Goal: Information Seeking & Learning: Learn about a topic

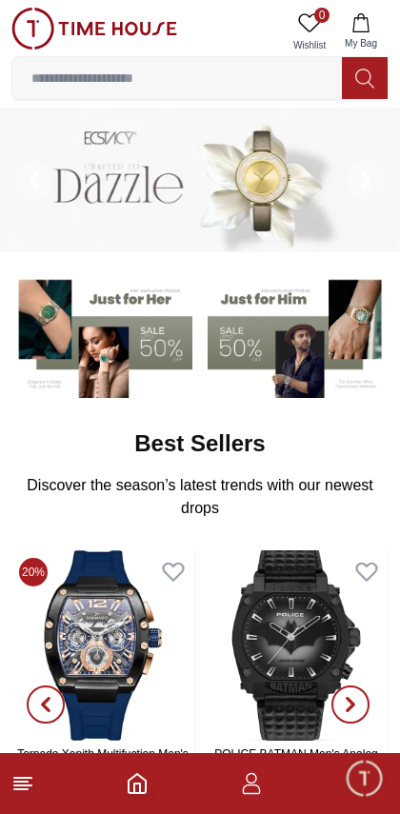
click at [245, 793] on icon "button" at bounding box center [251, 783] width 23 height 23
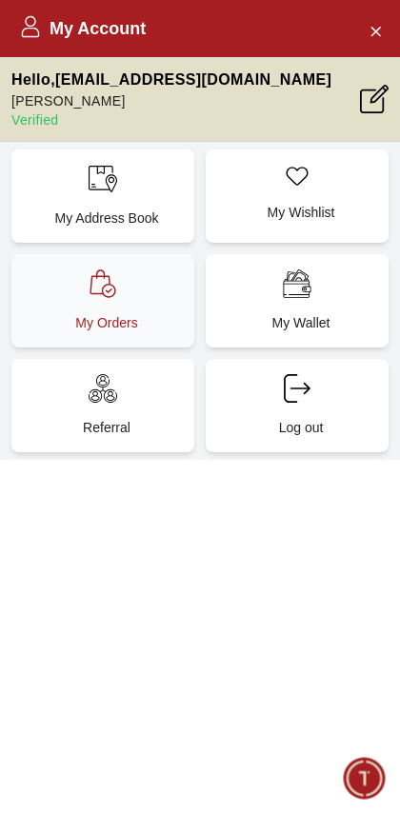
click at [89, 289] on icon at bounding box center [103, 283] width 29 height 29
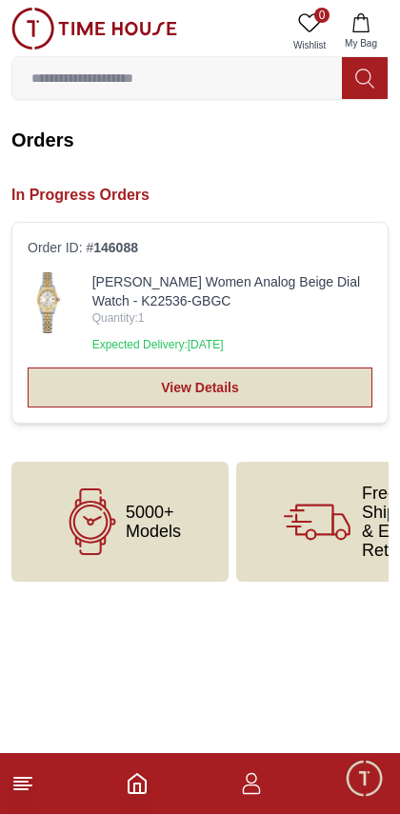
click at [305, 387] on link "View Details" at bounding box center [200, 387] width 345 height 40
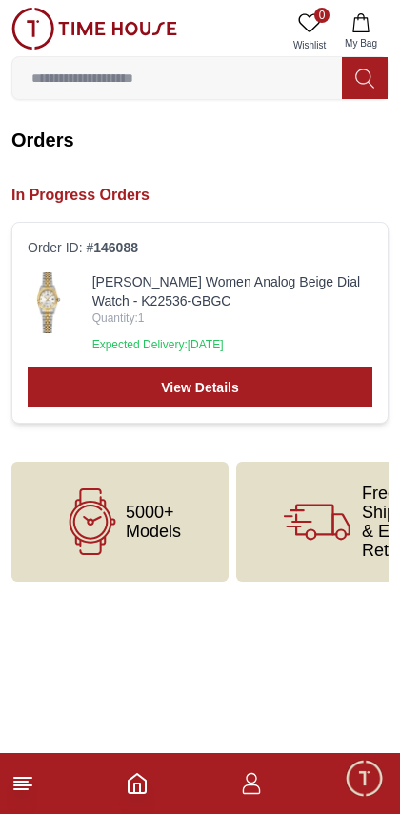
click at [31, 786] on icon at bounding box center [22, 783] width 23 height 23
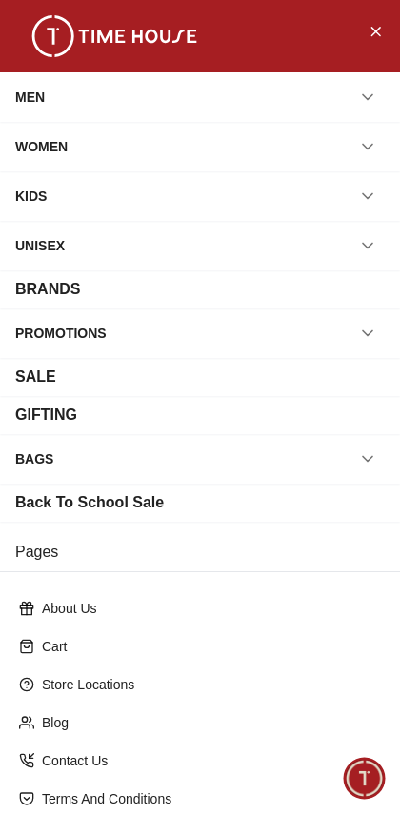
click at [383, 444] on div "BAGS" at bounding box center [199, 459] width 369 height 34
click at [381, 328] on button "button" at bounding box center [367, 333] width 34 height 34
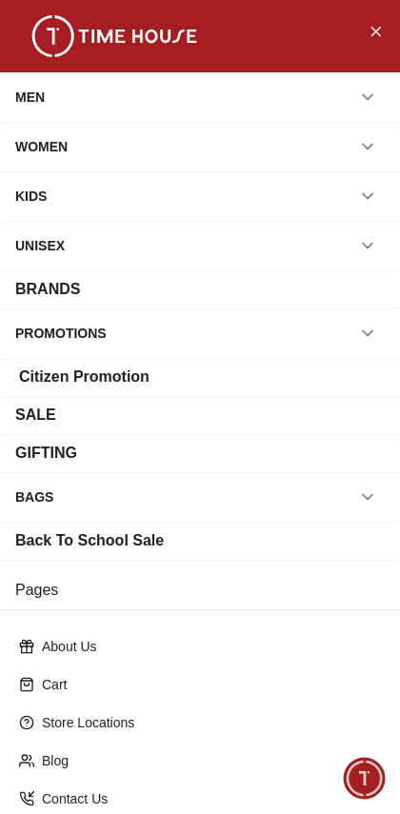
click at [300, 420] on div "SALE" at bounding box center [199, 415] width 369 height 23
click at [22, 419] on div "SALE" at bounding box center [35, 415] width 41 height 23
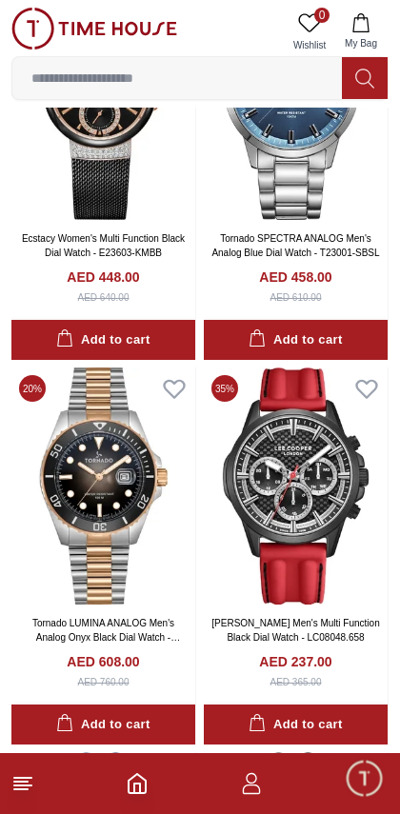
scroll to position [1910, 0]
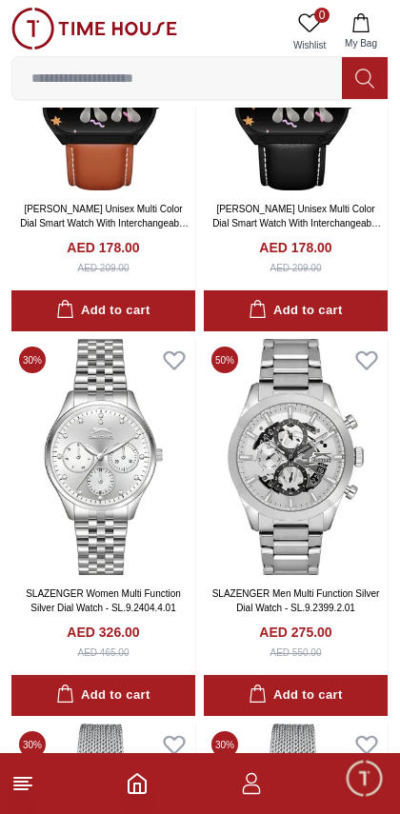
scroll to position [6552, 0]
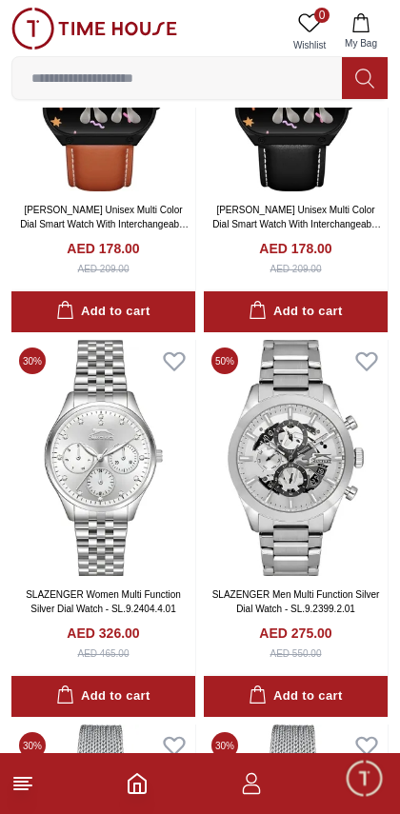
click at [21, 789] on line at bounding box center [20, 789] width 13 height 0
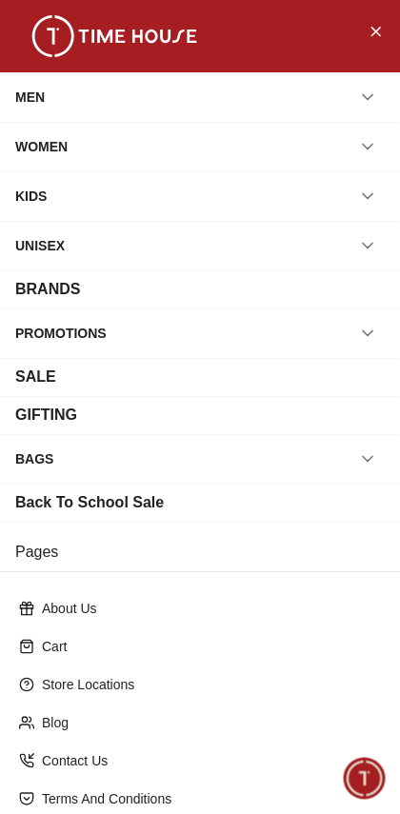
click at [365, 91] on icon "button" at bounding box center [367, 97] width 19 height 19
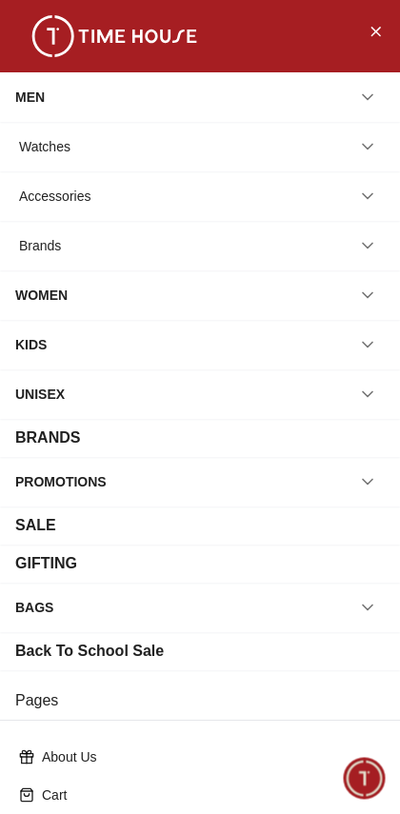
click at [367, 100] on icon "button" at bounding box center [367, 97] width 19 height 19
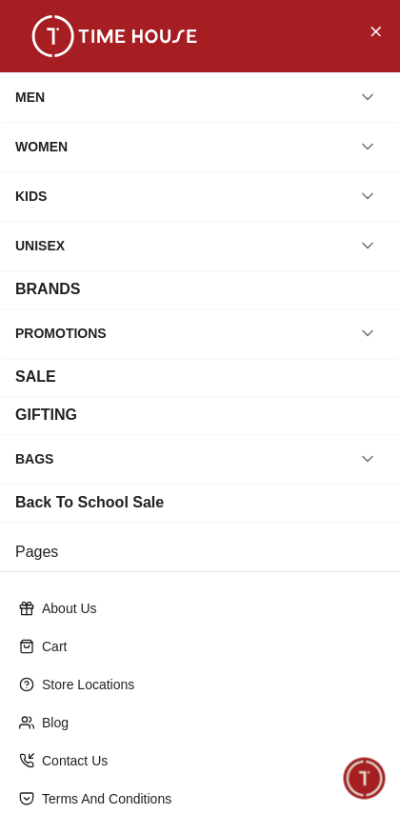
click at [355, 154] on button "button" at bounding box center [367, 146] width 34 height 34
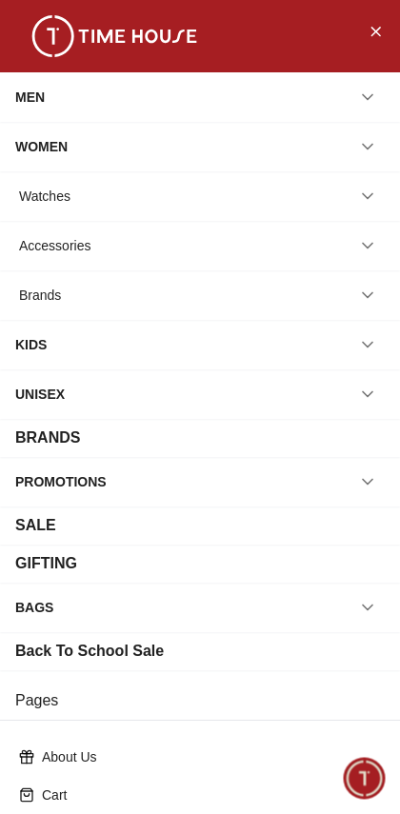
click at [54, 202] on div "Watches" at bounding box center [44, 196] width 51 height 34
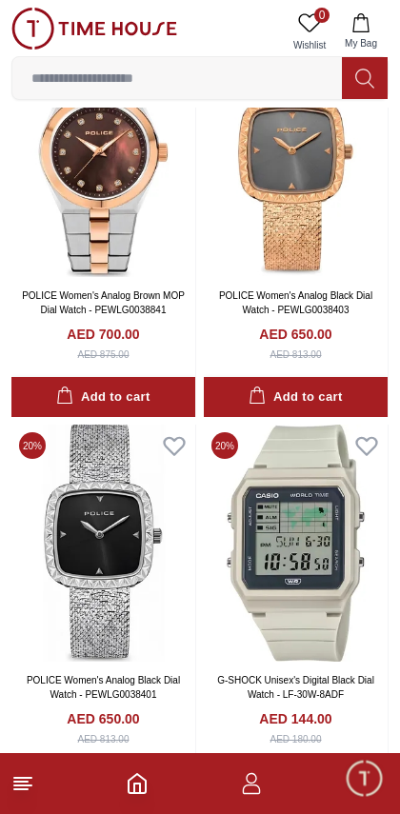
scroll to position [2495, 0]
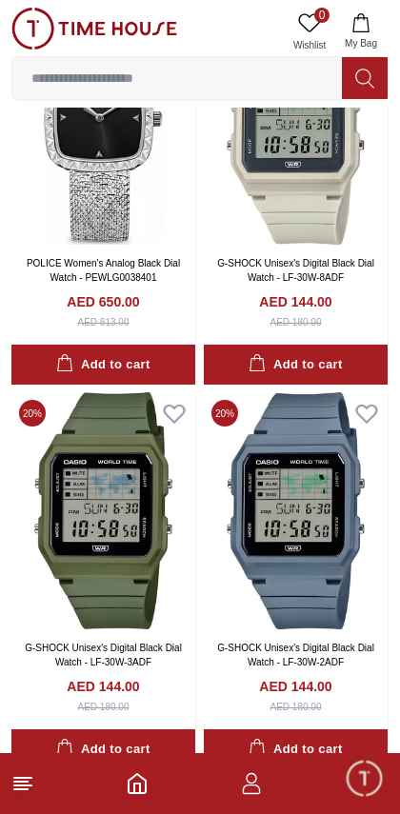
click at [30, 787] on icon at bounding box center [22, 783] width 23 height 23
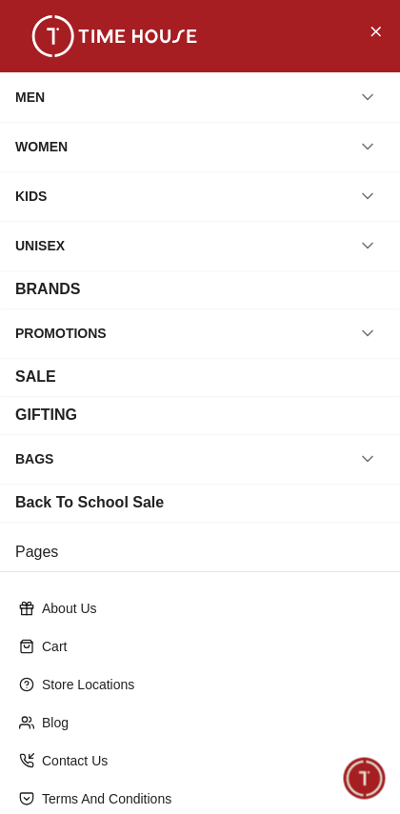
click at [378, 138] on button "button" at bounding box center [367, 146] width 34 height 34
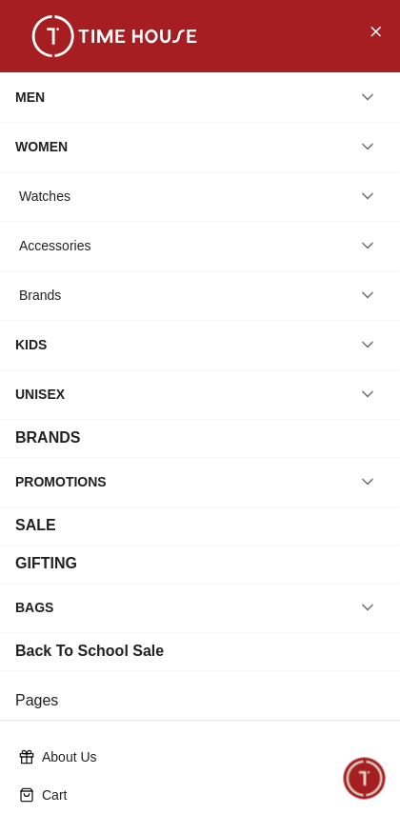
click at [359, 198] on icon "button" at bounding box center [367, 196] width 19 height 19
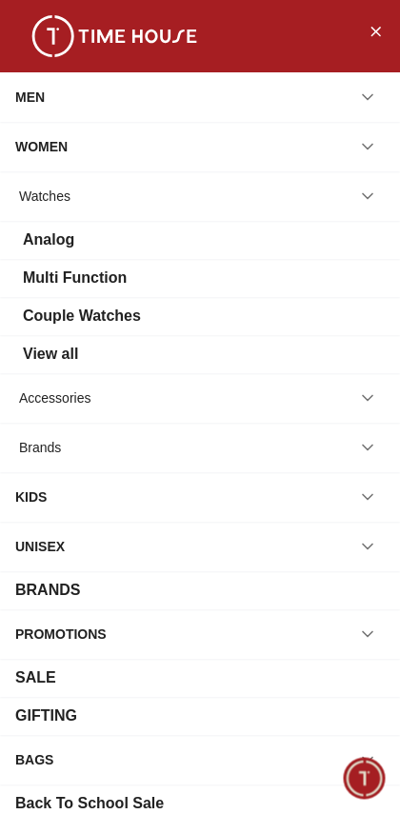
click at [380, 394] on button "button" at bounding box center [367, 398] width 34 height 34
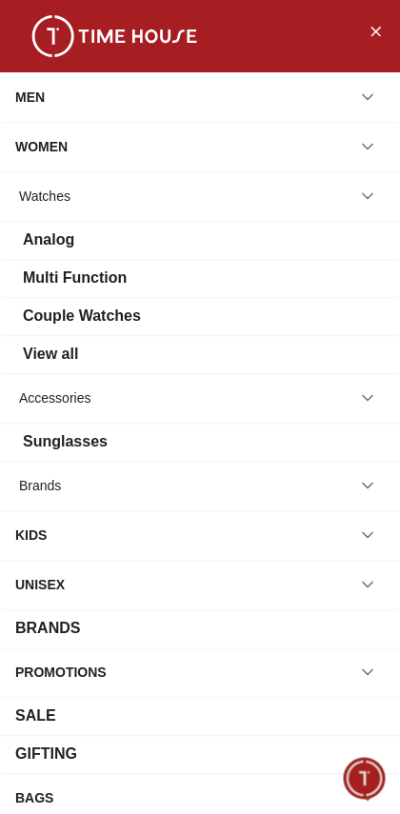
click at [42, 440] on div "Sunglasses" at bounding box center [65, 441] width 85 height 23
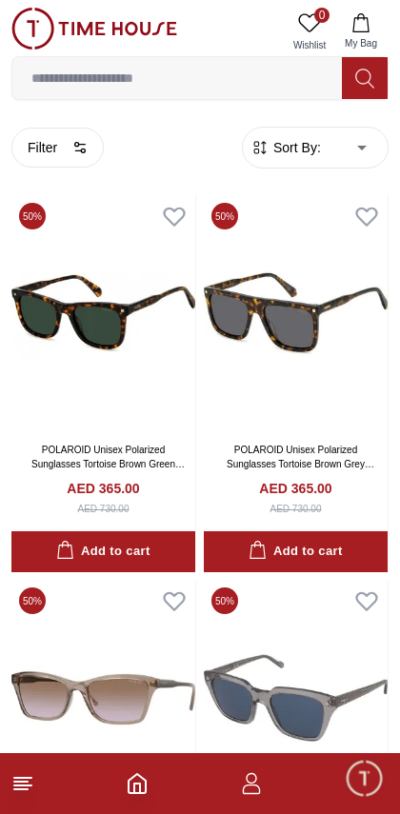
click at [20, 789] on line at bounding box center [20, 789] width 13 height 0
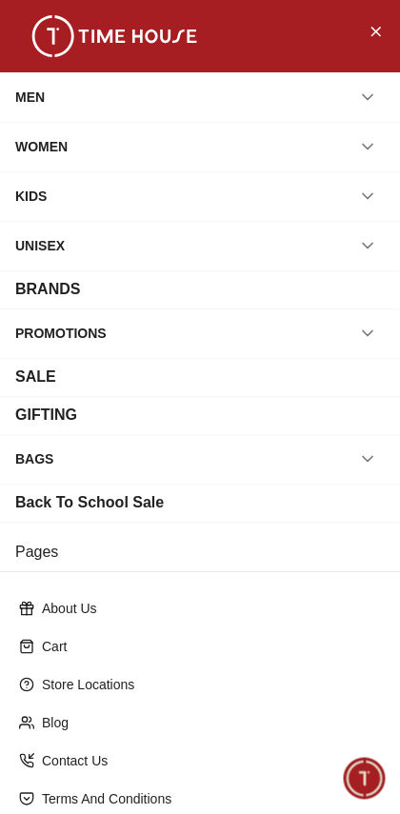
click at [361, 100] on icon "button" at bounding box center [367, 97] width 19 height 19
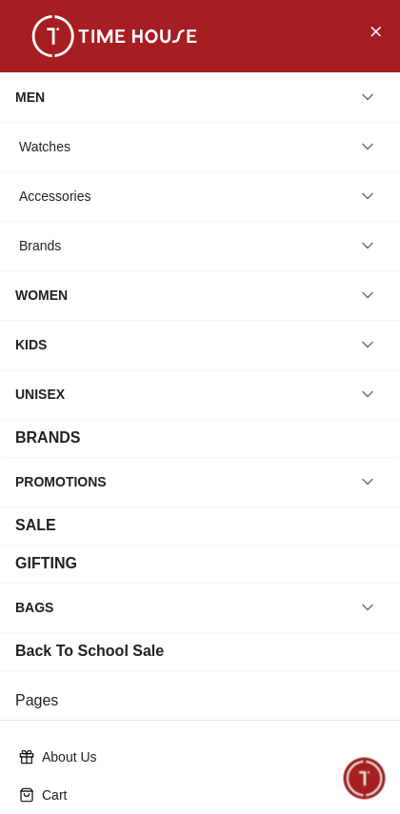
click at [63, 182] on div "Accessories" at bounding box center [54, 196] width 71 height 34
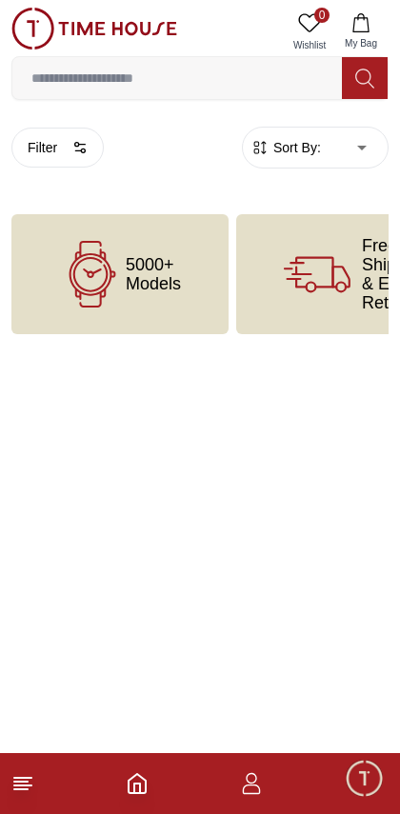
click at [19, 781] on line at bounding box center [20, 781] width 13 height 0
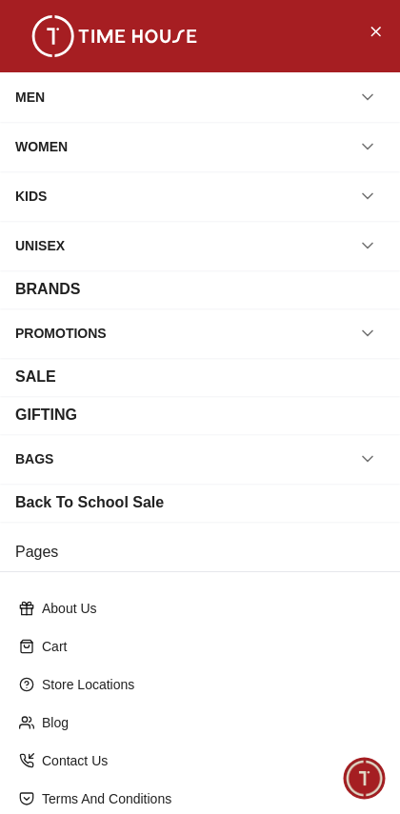
click at [374, 134] on button "button" at bounding box center [367, 146] width 34 height 34
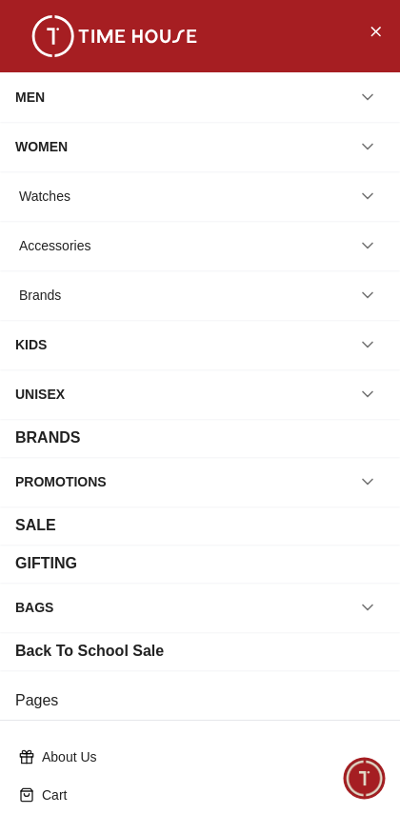
click at [370, 93] on icon "button" at bounding box center [367, 97] width 19 height 19
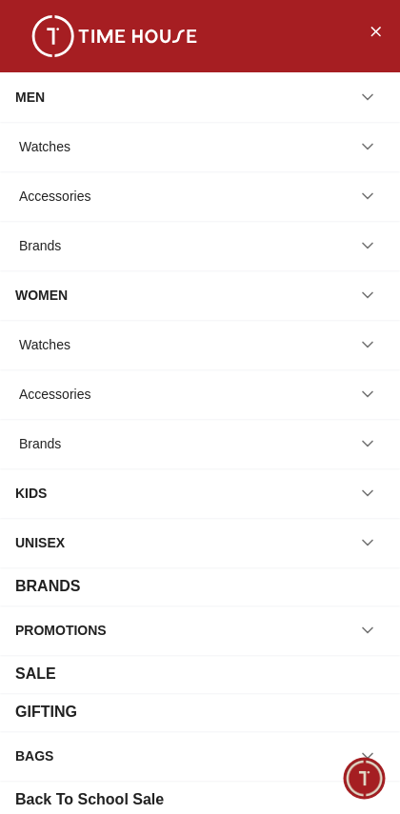
click at [363, 188] on icon "button" at bounding box center [367, 196] width 19 height 19
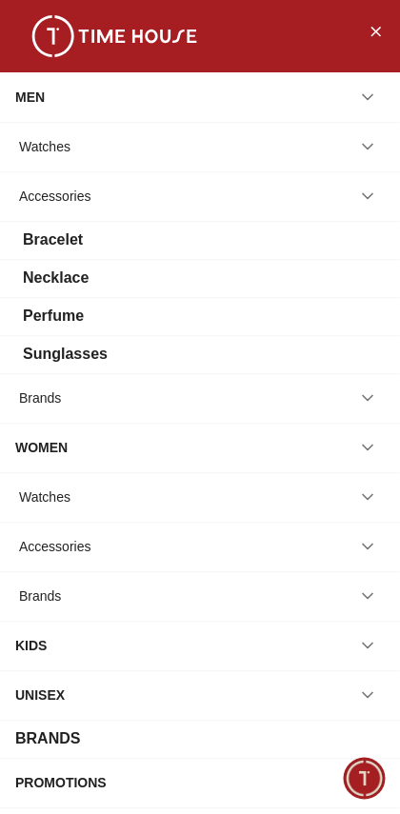
click at [49, 305] on div "Perfume" at bounding box center [53, 316] width 61 height 23
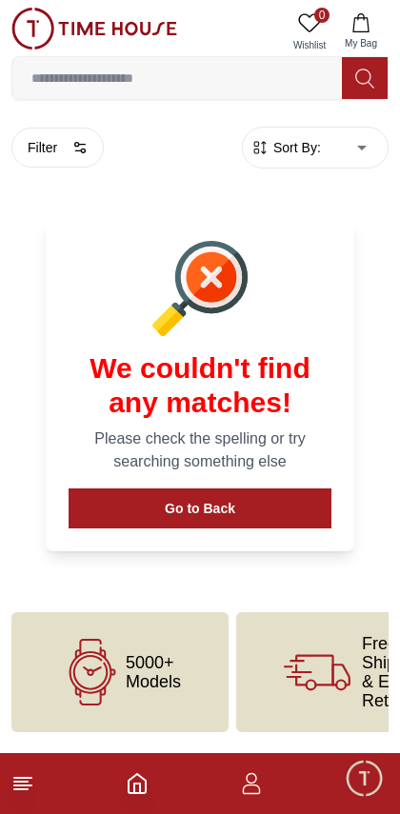
click at [20, 792] on icon at bounding box center [22, 783] width 23 height 23
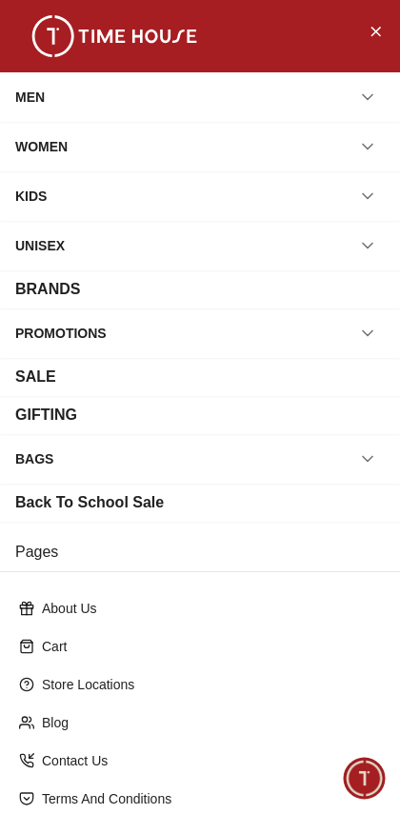
click at [365, 138] on icon "button" at bounding box center [367, 146] width 19 height 19
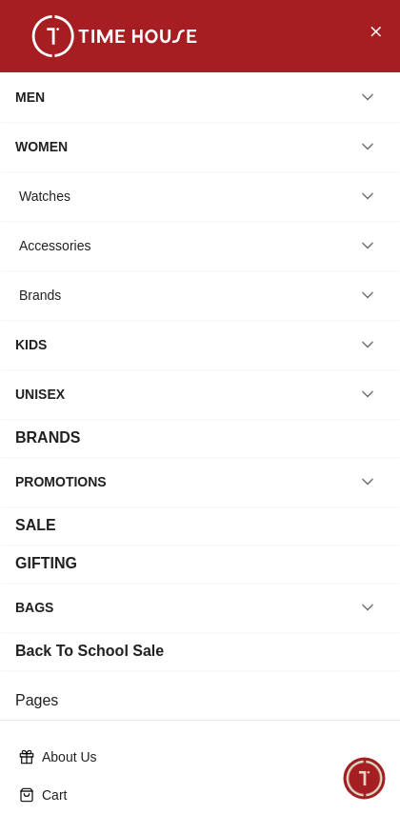
click at [372, 89] on icon "button" at bounding box center [367, 97] width 19 height 19
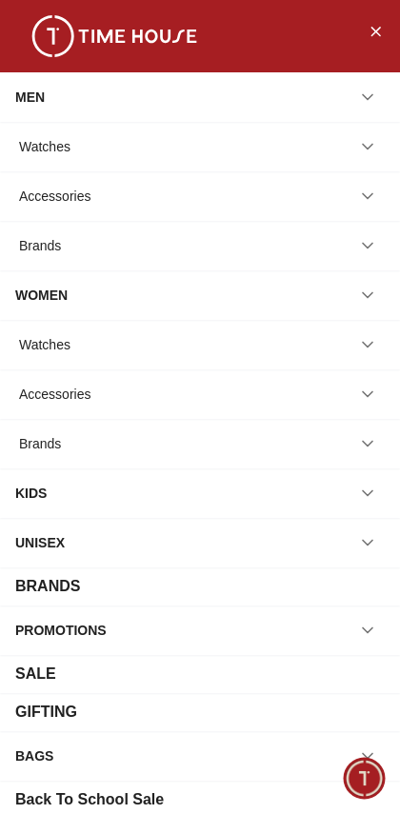
click at [354, 205] on button "button" at bounding box center [367, 196] width 34 height 34
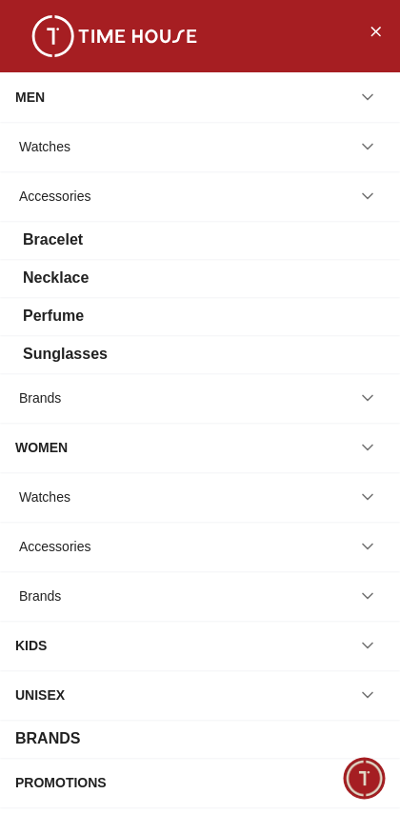
click at [43, 321] on div "Perfume" at bounding box center [53, 316] width 61 height 23
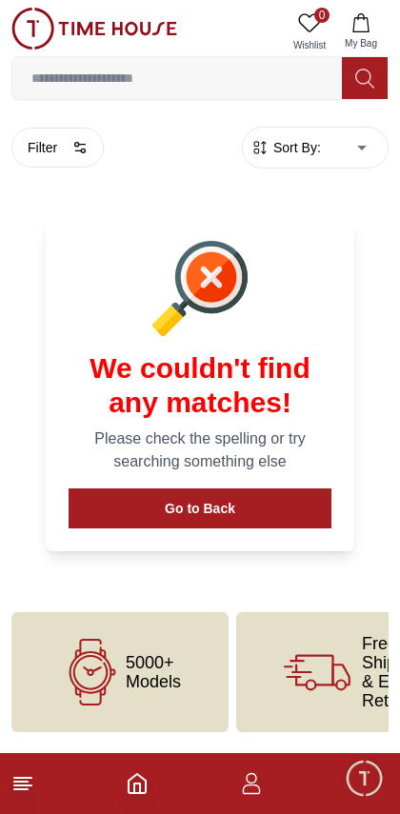
click at [21, 789] on line at bounding box center [20, 789] width 13 height 0
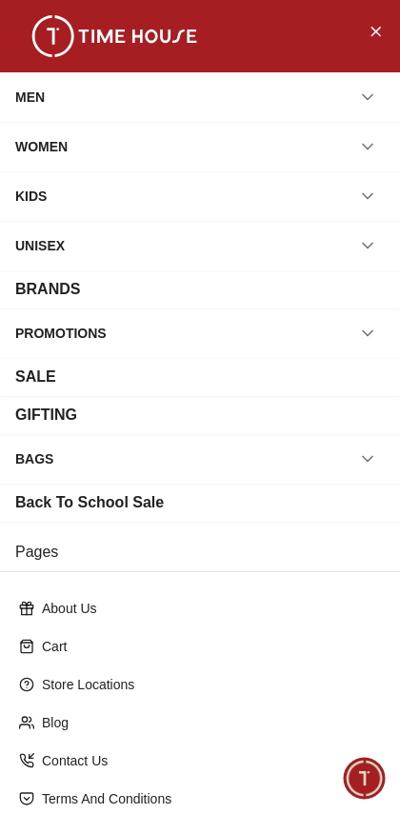
click at [380, 91] on button "button" at bounding box center [367, 97] width 34 height 34
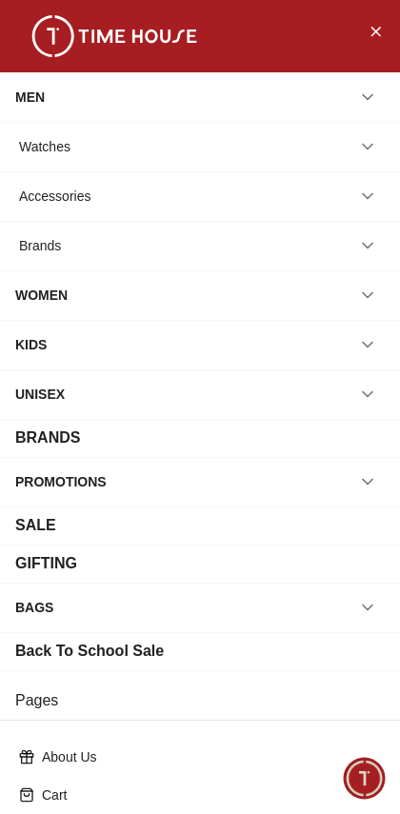
click at [350, 159] on div "Watches" at bounding box center [199, 146] width 369 height 34
click at [372, 190] on icon "button" at bounding box center [367, 196] width 19 height 19
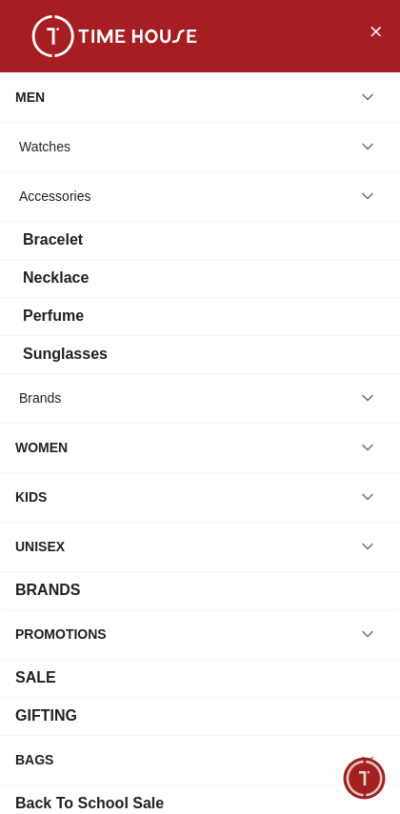
click at [45, 363] on div "Sunglasses" at bounding box center [65, 354] width 85 height 23
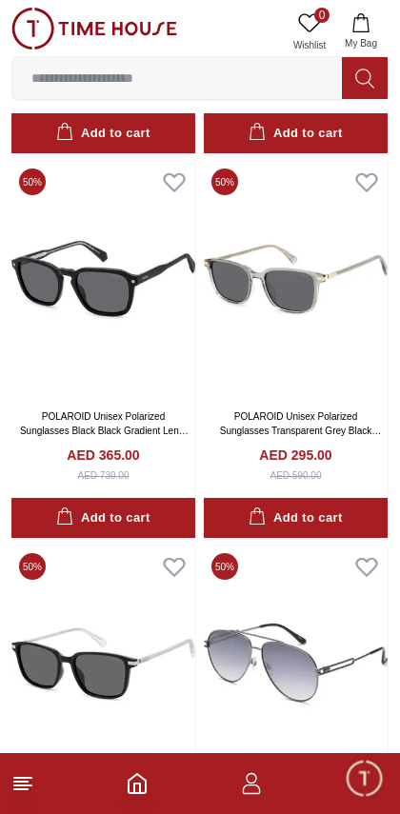
scroll to position [2156, 0]
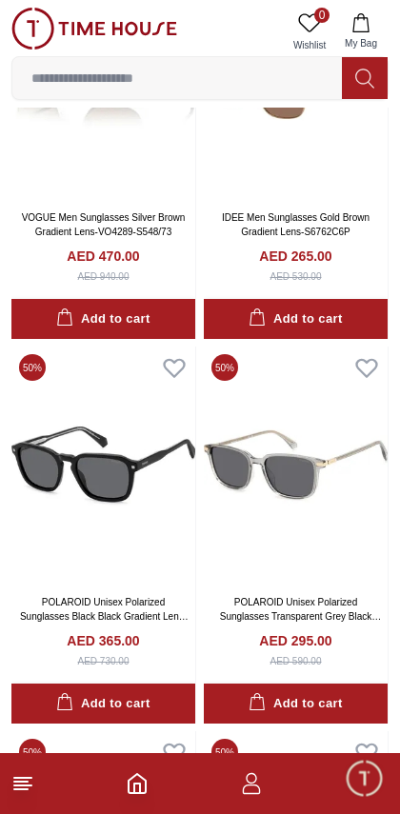
click at [17, 789] on line at bounding box center [20, 789] width 13 height 0
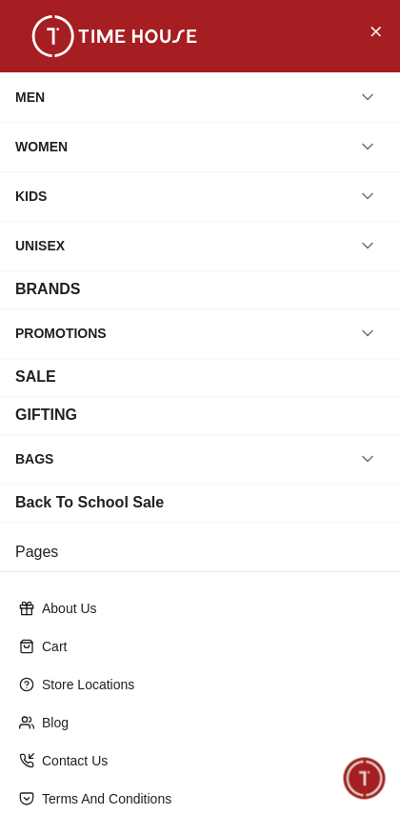
click at [370, 94] on icon "button" at bounding box center [367, 97] width 19 height 19
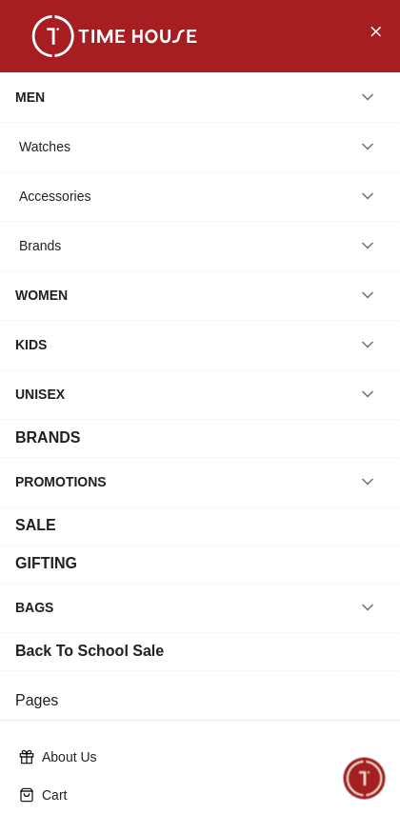
click at [384, 189] on div "Accessories" at bounding box center [199, 196] width 369 height 34
click at [375, 203] on icon "button" at bounding box center [367, 196] width 19 height 19
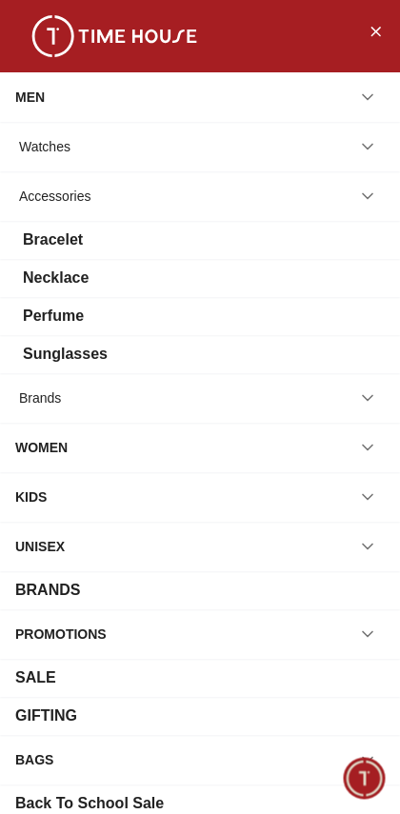
click at [49, 278] on div "Necklace" at bounding box center [56, 278] width 66 height 23
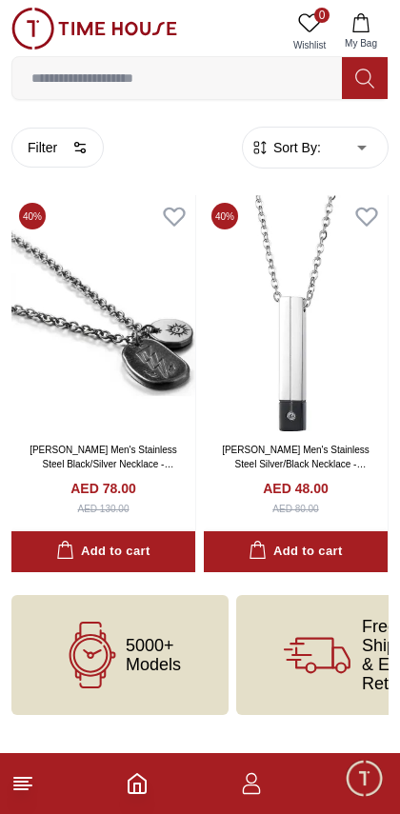
click at [25, 778] on line at bounding box center [22, 778] width 17 height 0
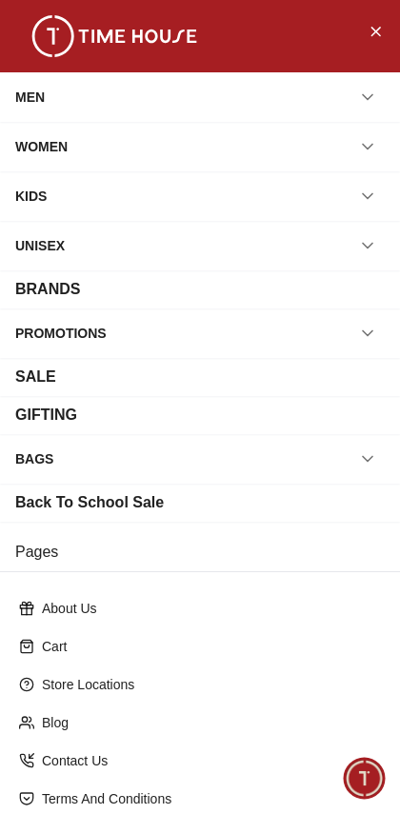
click at [377, 151] on button "button" at bounding box center [367, 146] width 34 height 34
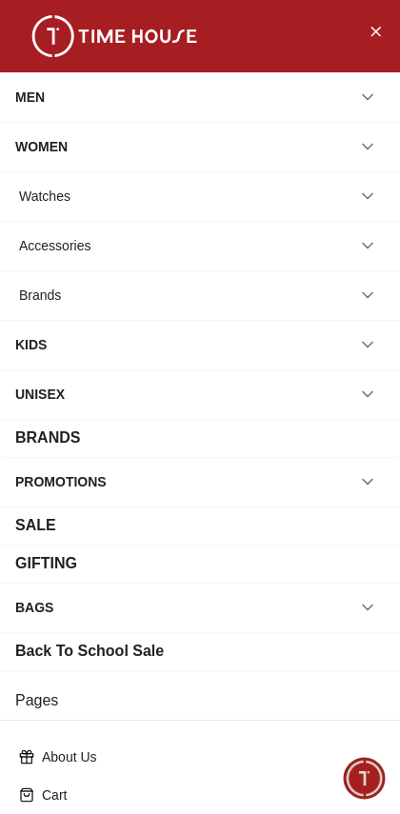
click at [370, 191] on icon "button" at bounding box center [367, 196] width 19 height 19
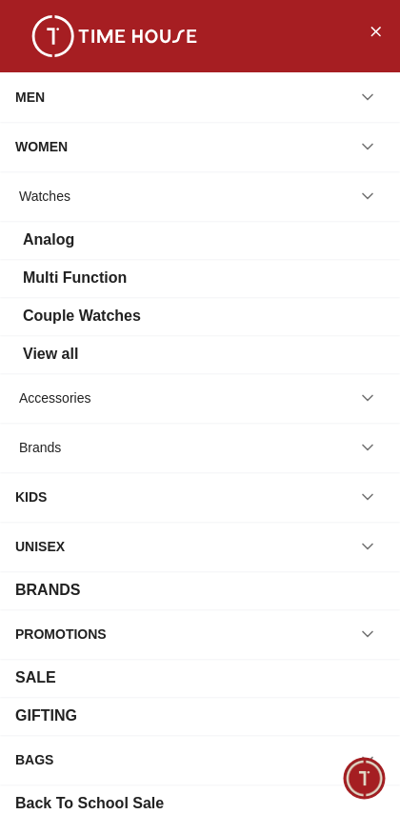
click at [381, 186] on button "button" at bounding box center [367, 196] width 34 height 34
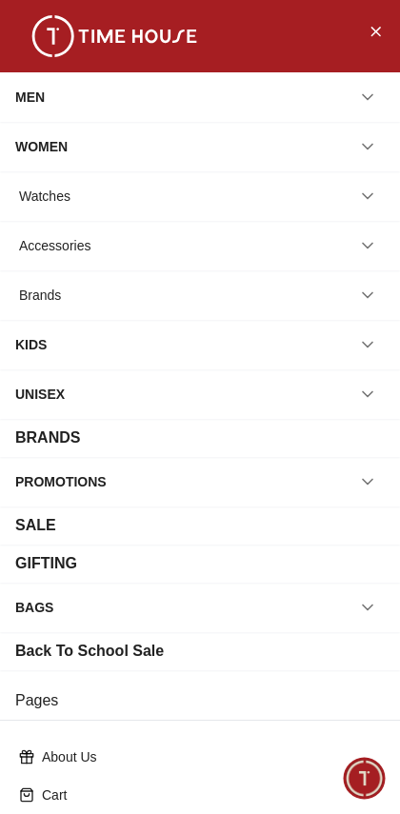
click at [377, 189] on button "button" at bounding box center [367, 196] width 34 height 34
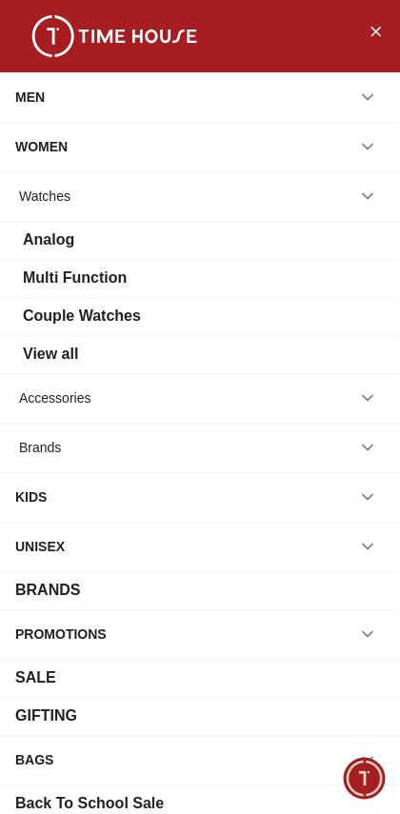
click at [377, 187] on button "button" at bounding box center [367, 196] width 34 height 34
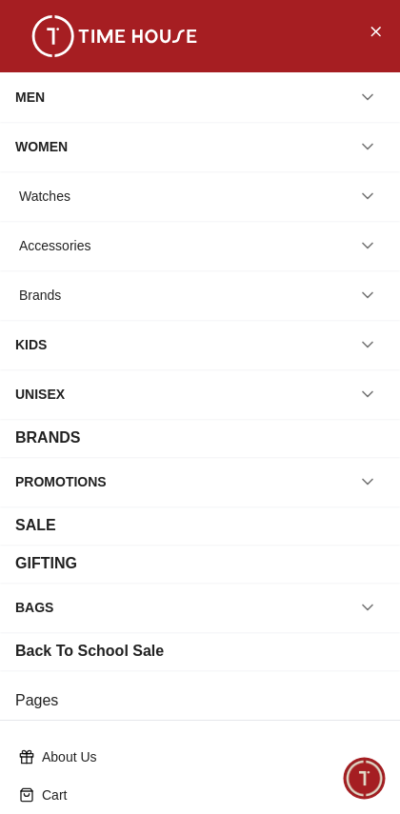
click at [377, 185] on button "button" at bounding box center [367, 196] width 34 height 34
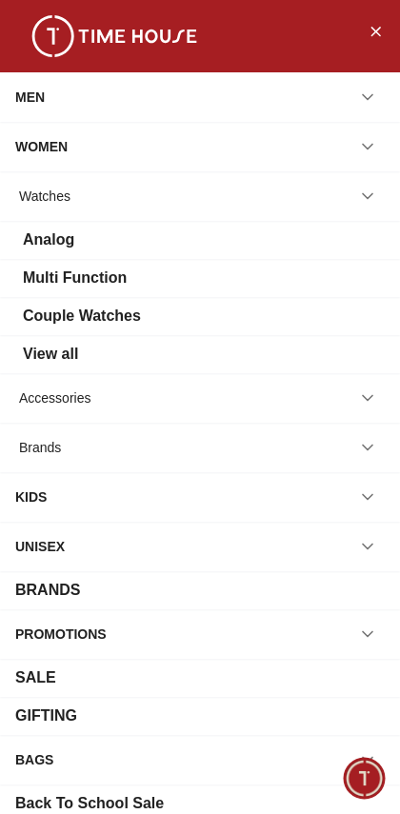
click at [379, 186] on button "button" at bounding box center [367, 196] width 34 height 34
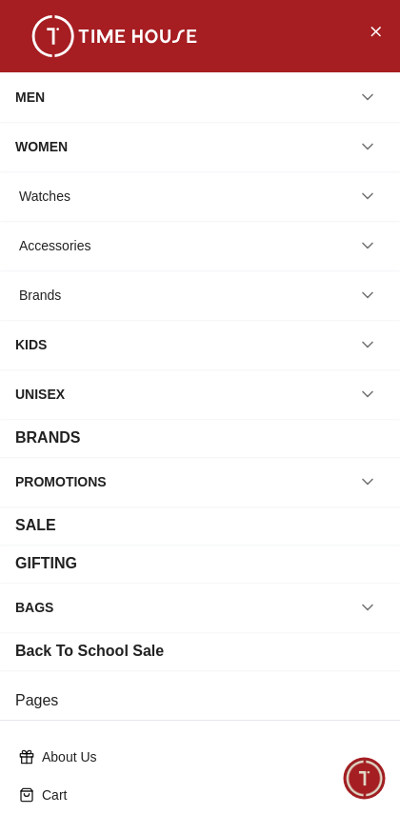
click at [378, 193] on button "button" at bounding box center [367, 196] width 34 height 34
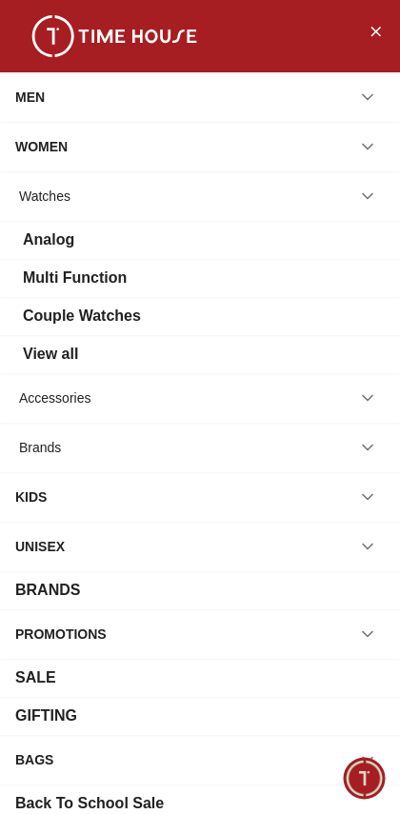
click at [285, 317] on div "Couple Watches" at bounding box center [199, 316] width 369 height 23
click at [48, 312] on div "Couple Watches" at bounding box center [82, 316] width 118 height 23
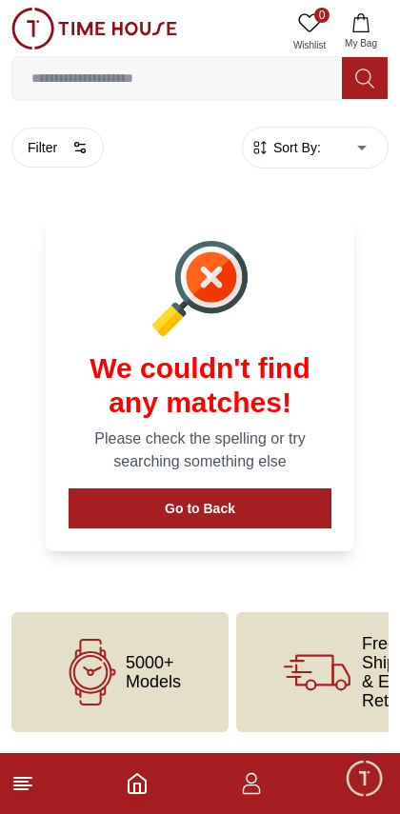
click at [17, 789] on line at bounding box center [20, 789] width 13 height 0
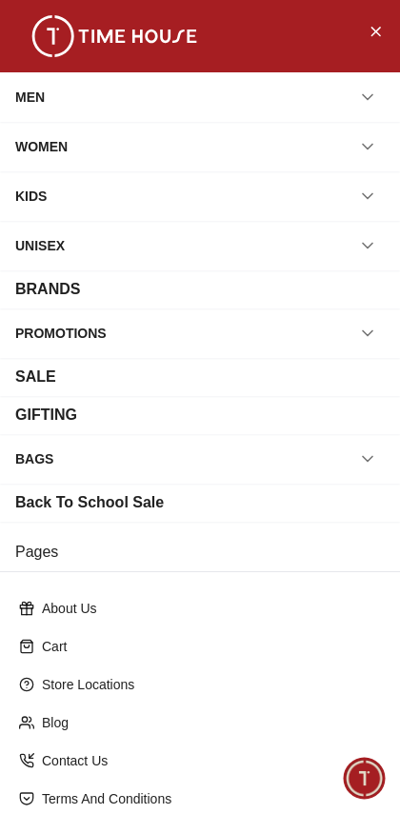
click at [383, 247] on button "button" at bounding box center [367, 245] width 34 height 34
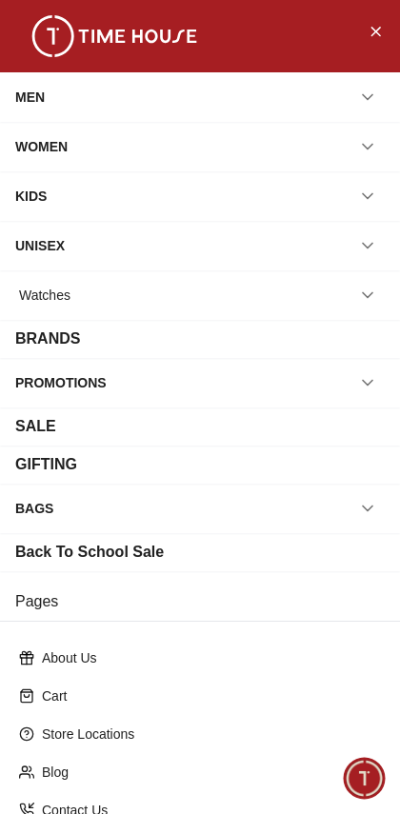
click at [372, 286] on icon "button" at bounding box center [367, 295] width 19 height 19
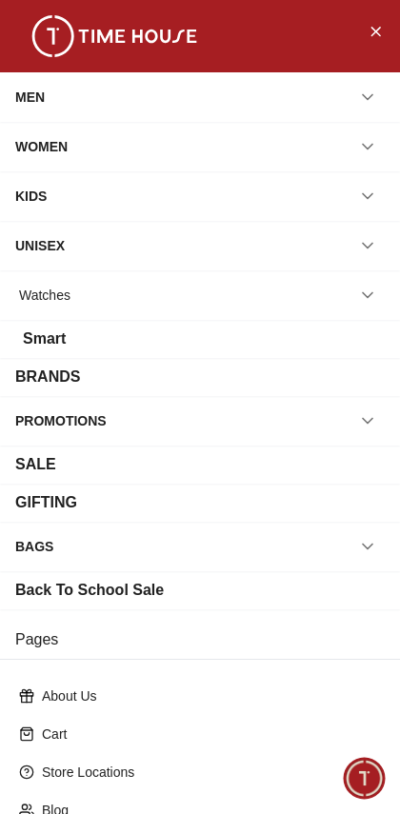
scroll to position [2, 0]
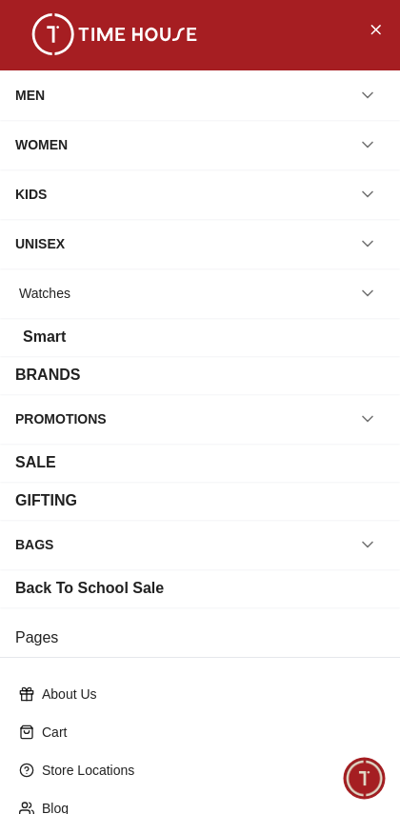
click at [369, 102] on icon "button" at bounding box center [367, 95] width 19 height 19
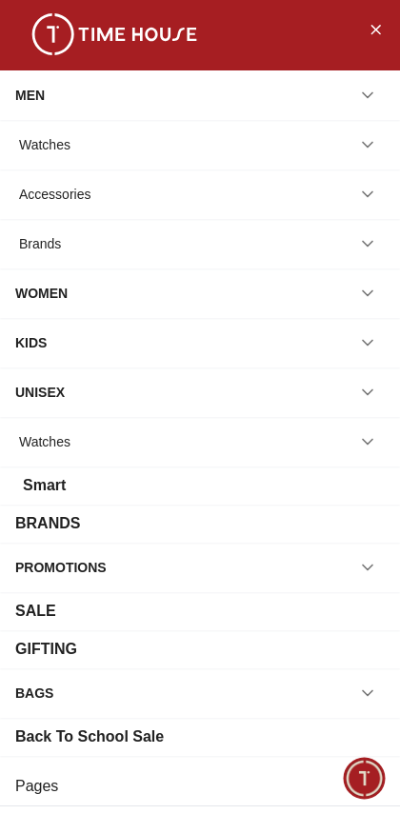
click at [369, 144] on icon "button" at bounding box center [368, 145] width 10 height 5
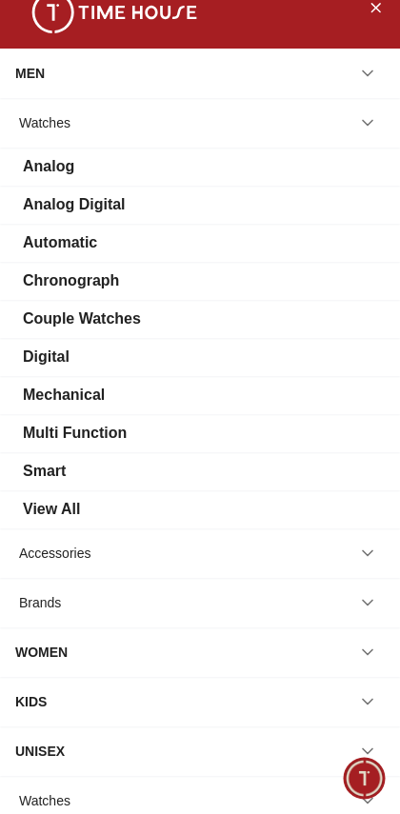
scroll to position [0, 0]
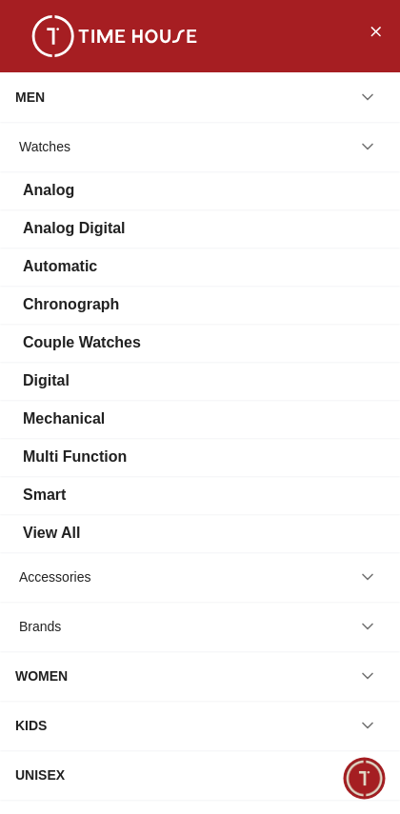
click at [70, 334] on div "Couple Watches" at bounding box center [82, 342] width 118 height 23
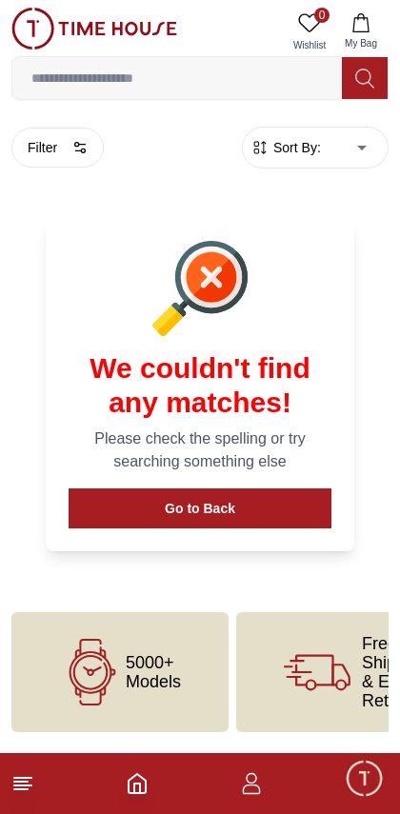
click at [17, 789] on line at bounding box center [20, 789] width 13 height 0
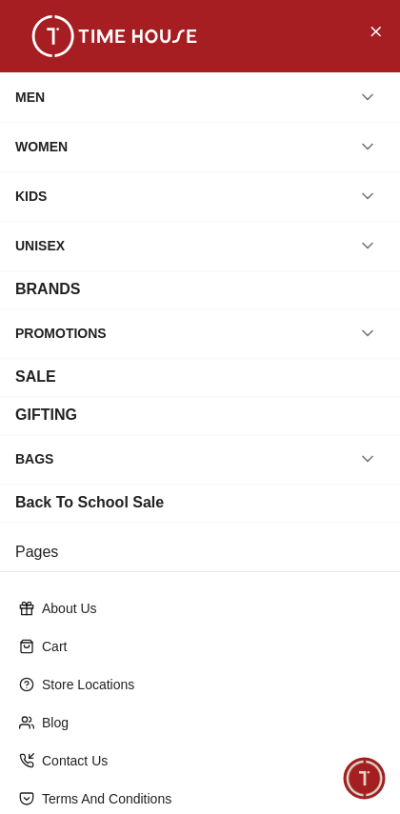
click at [365, 117] on div "MEN" at bounding box center [200, 96] width 400 height 49
click at [374, 82] on button "button" at bounding box center [367, 97] width 34 height 34
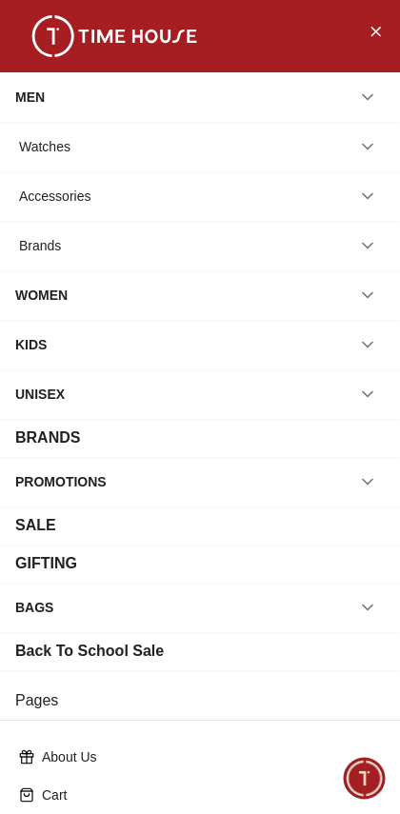
click at [357, 194] on button "button" at bounding box center [367, 196] width 34 height 34
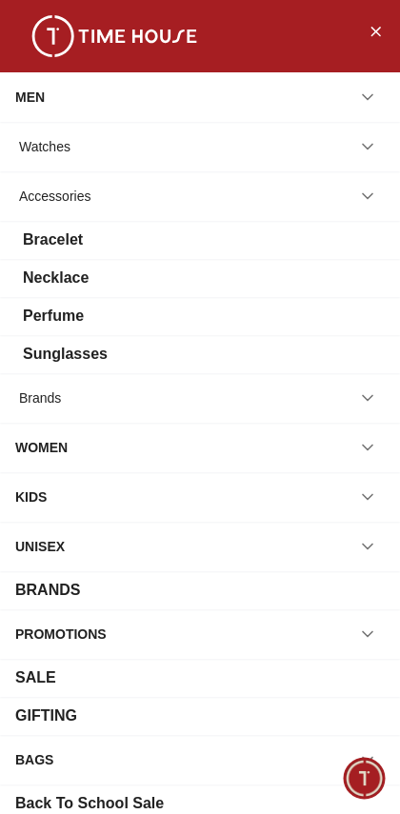
click at [375, 187] on icon "button" at bounding box center [367, 196] width 19 height 19
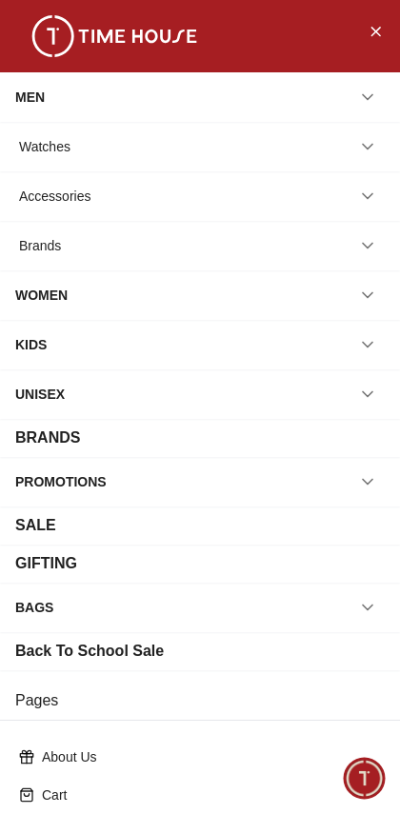
click at [381, 293] on button "button" at bounding box center [367, 295] width 34 height 34
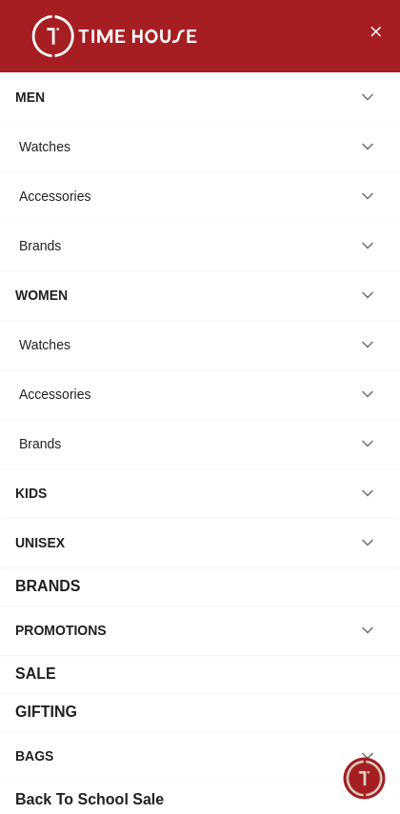
click at [377, 390] on button "button" at bounding box center [367, 394] width 34 height 34
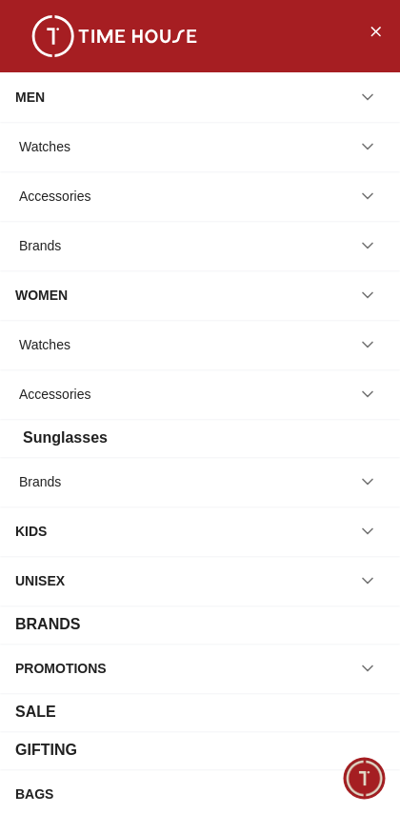
click at [379, 377] on div "Accessories" at bounding box center [199, 394] width 369 height 34
click at [371, 464] on button "button" at bounding box center [367, 481] width 34 height 34
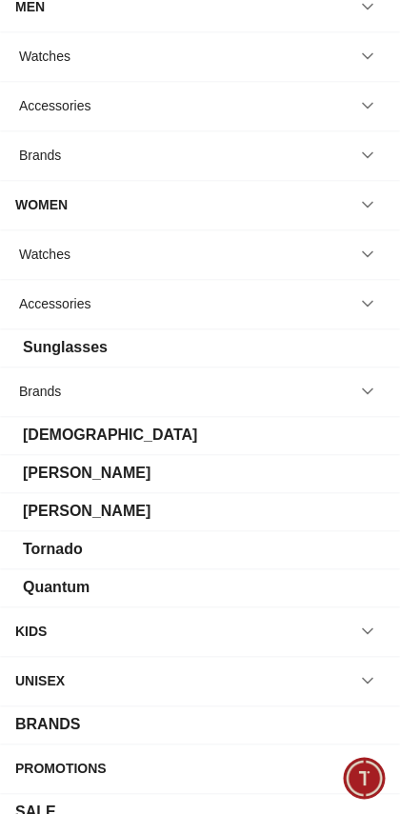
scroll to position [93, 0]
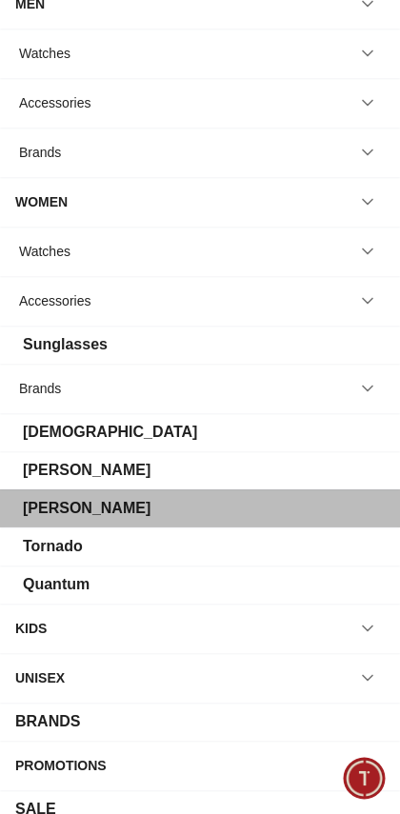
click at [46, 511] on div "[PERSON_NAME]" at bounding box center [87, 508] width 128 height 23
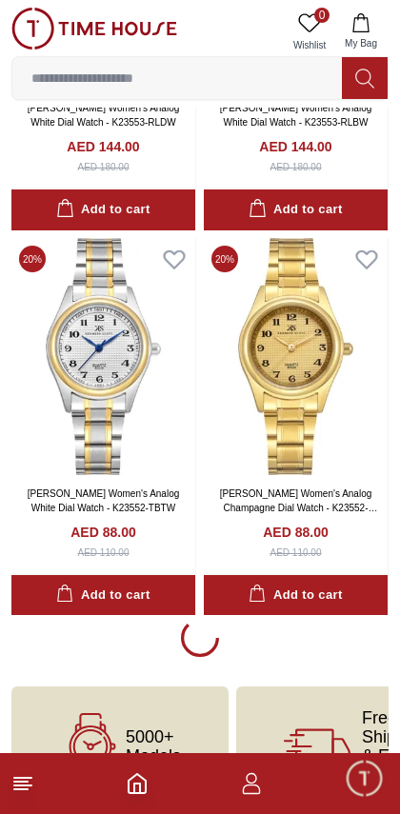
scroll to position [7747, 0]
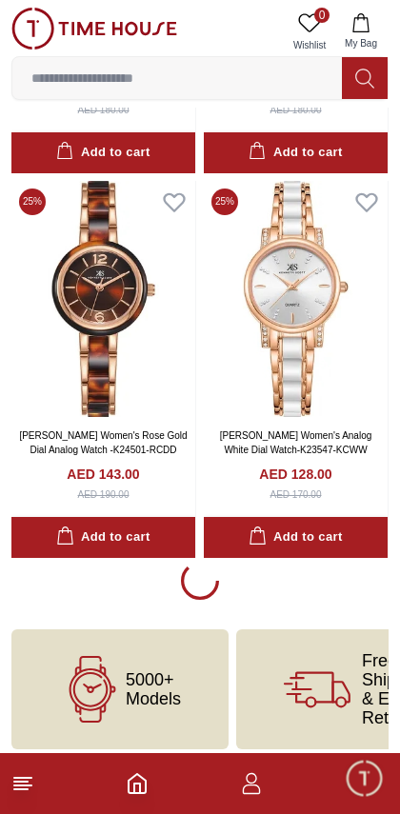
scroll to position [15525, 0]
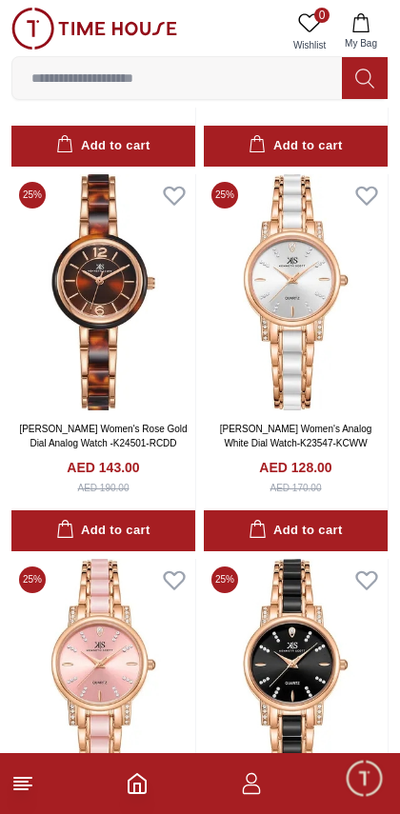
scroll to position [15532, 0]
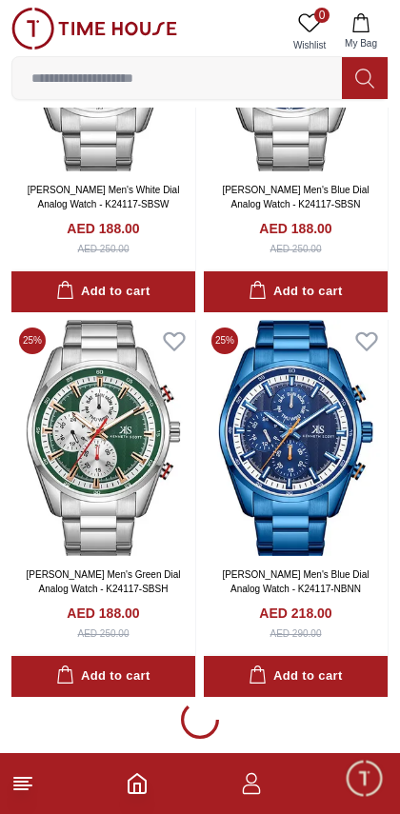
scroll to position [23088, 0]
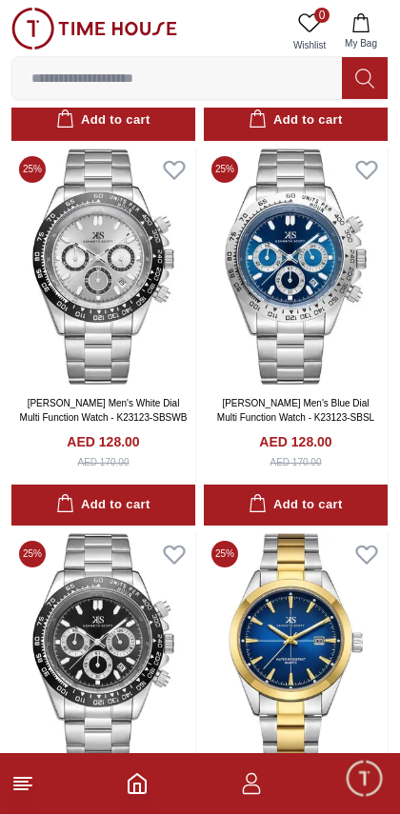
scroll to position [30170, 0]
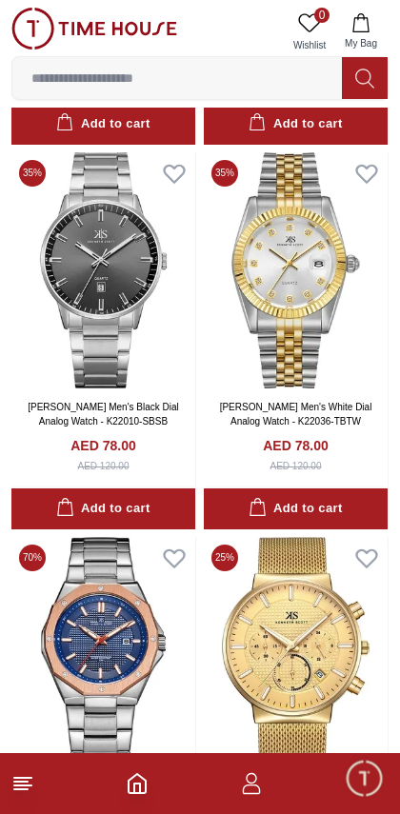
scroll to position [34014, 0]
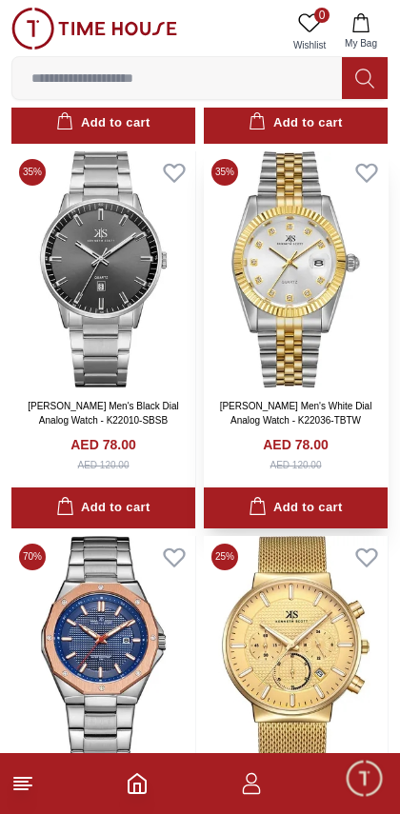
click at [309, 291] on img at bounding box center [296, 269] width 184 height 236
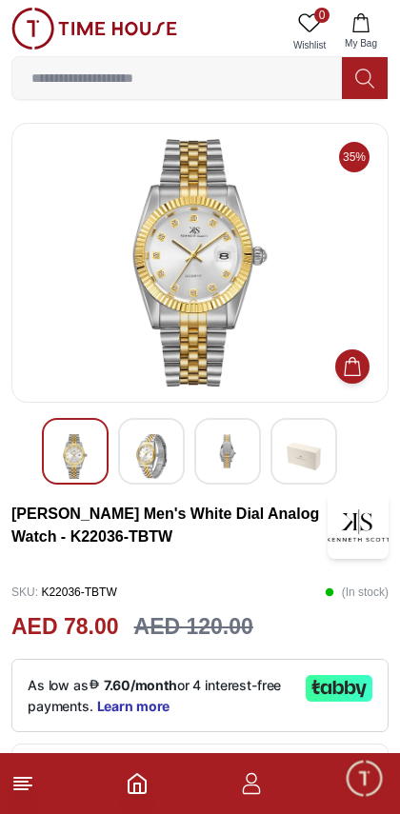
click at [146, 460] on img at bounding box center [151, 456] width 34 height 45
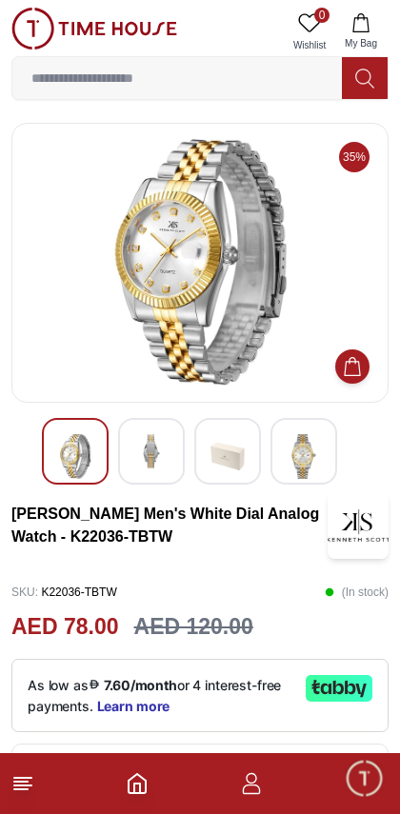
click at [83, 464] on img at bounding box center [75, 456] width 34 height 45
click at [290, 455] on img at bounding box center [303, 456] width 34 height 45
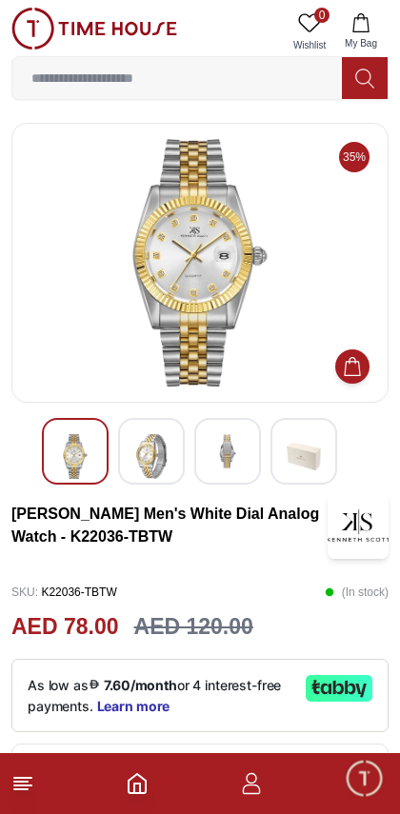
click at [64, 466] on img at bounding box center [75, 456] width 34 height 45
click at [79, 811] on footer at bounding box center [200, 783] width 400 height 61
